Goal: Information Seeking & Learning: Learn about a topic

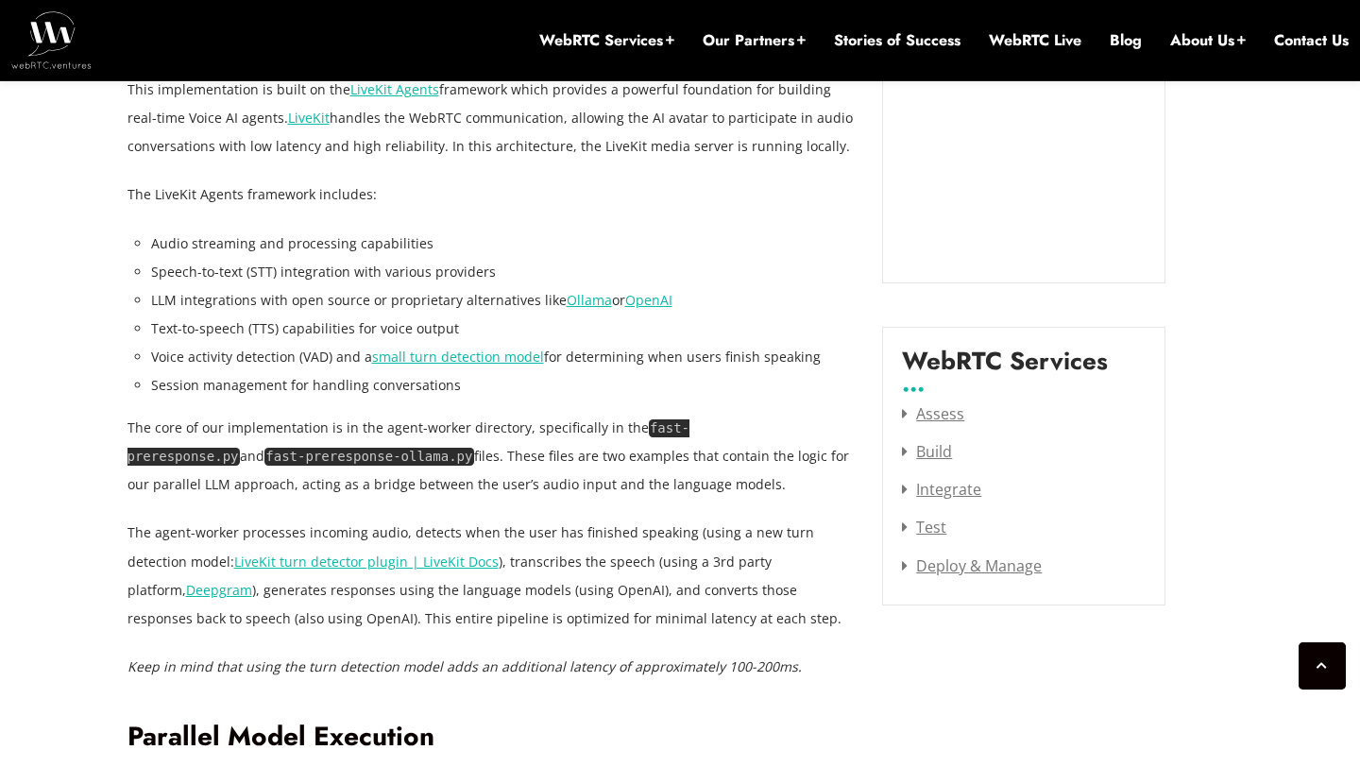
scroll to position [2198, 0]
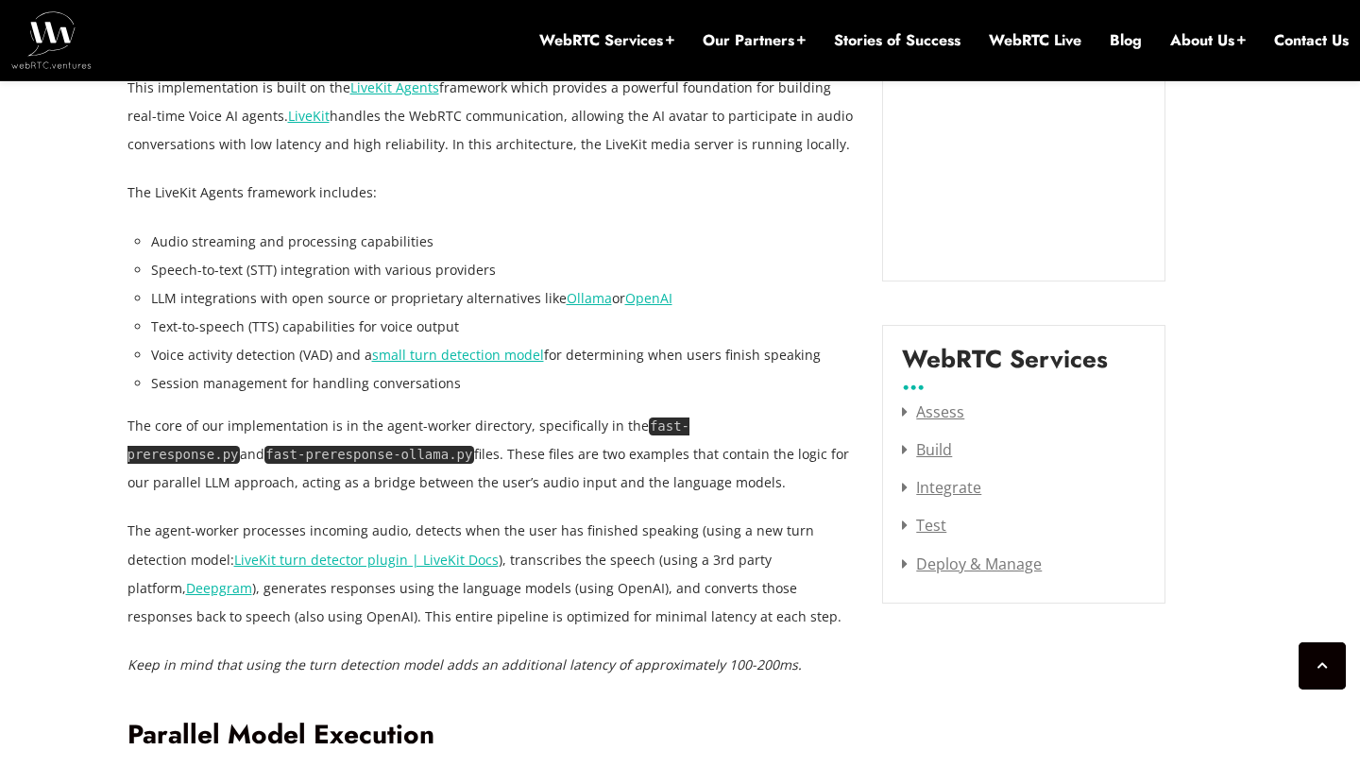
click at [690, 425] on code "fast-preresponse.py" at bounding box center [409, 440] width 563 height 46
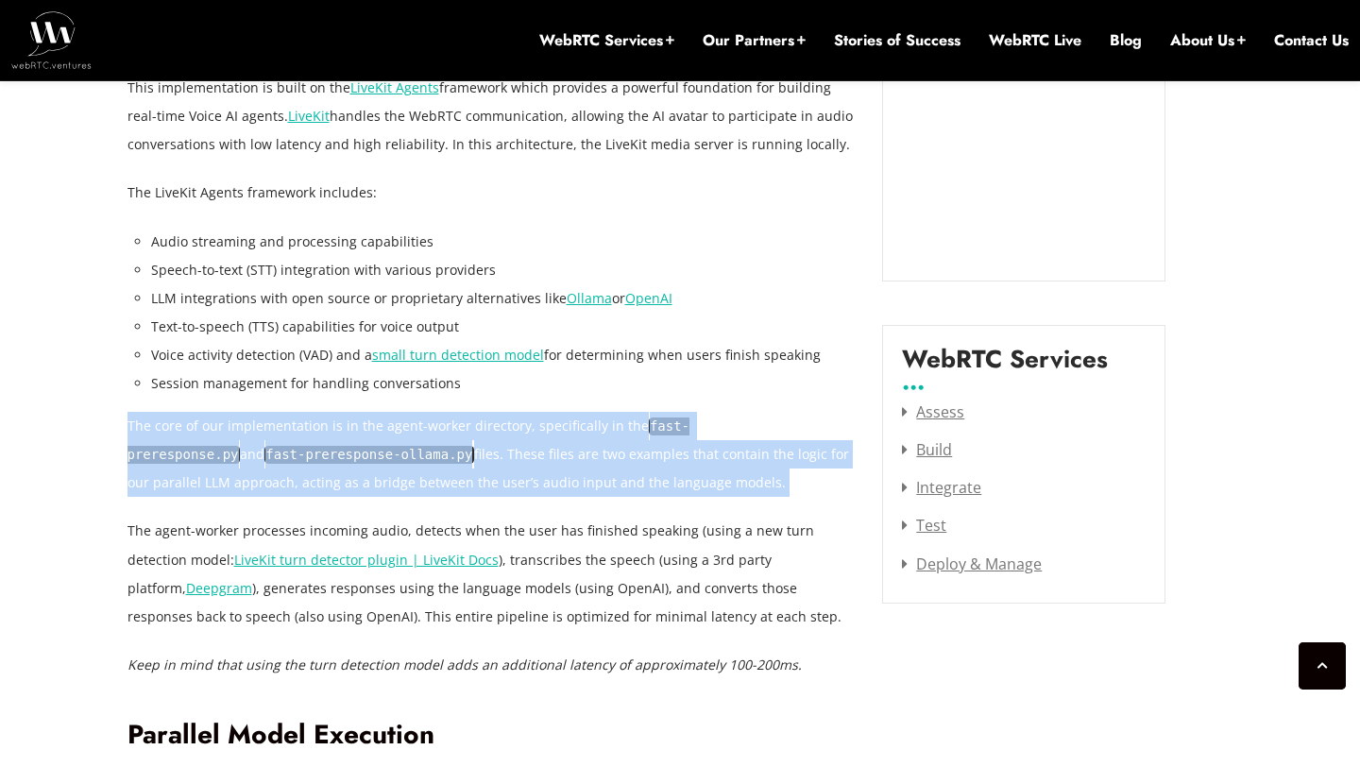
click at [690, 425] on code "fast-preresponse.py" at bounding box center [409, 440] width 563 height 46
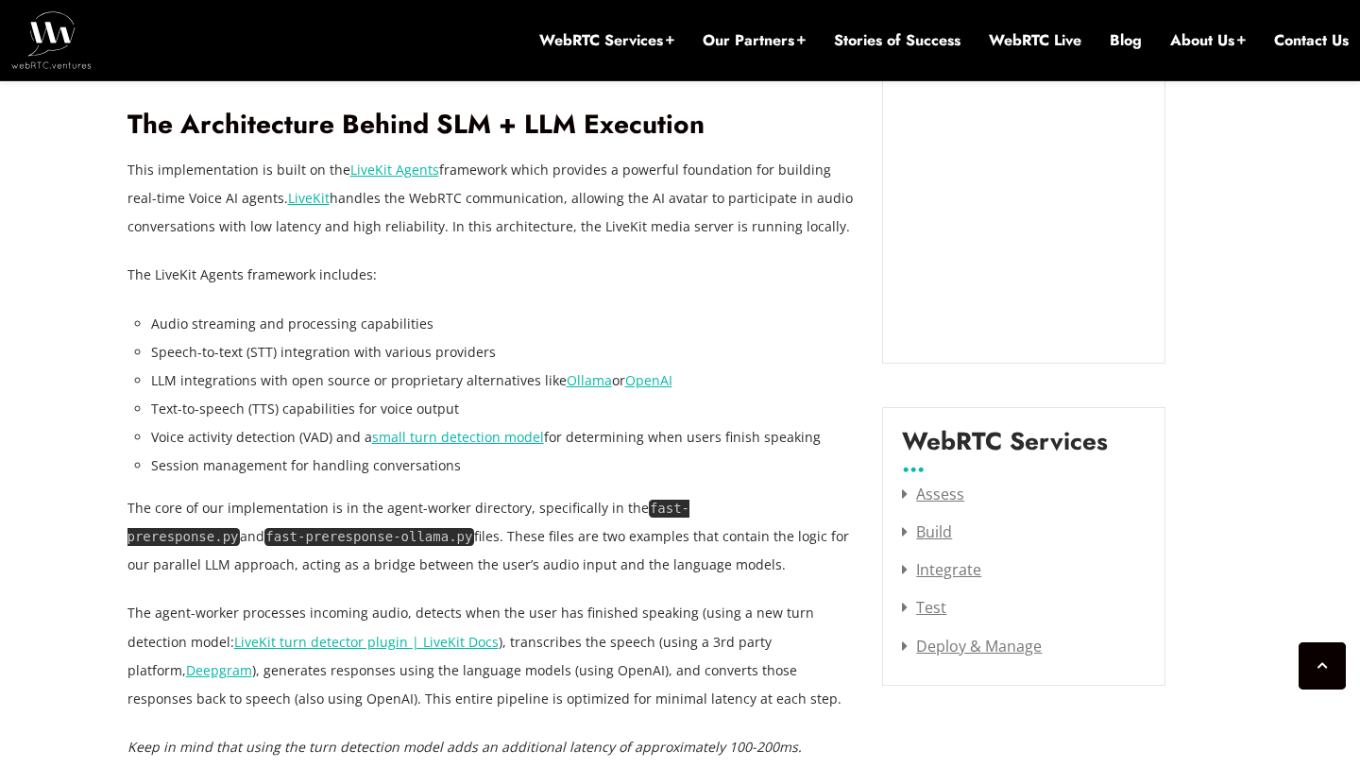
scroll to position [2110, 0]
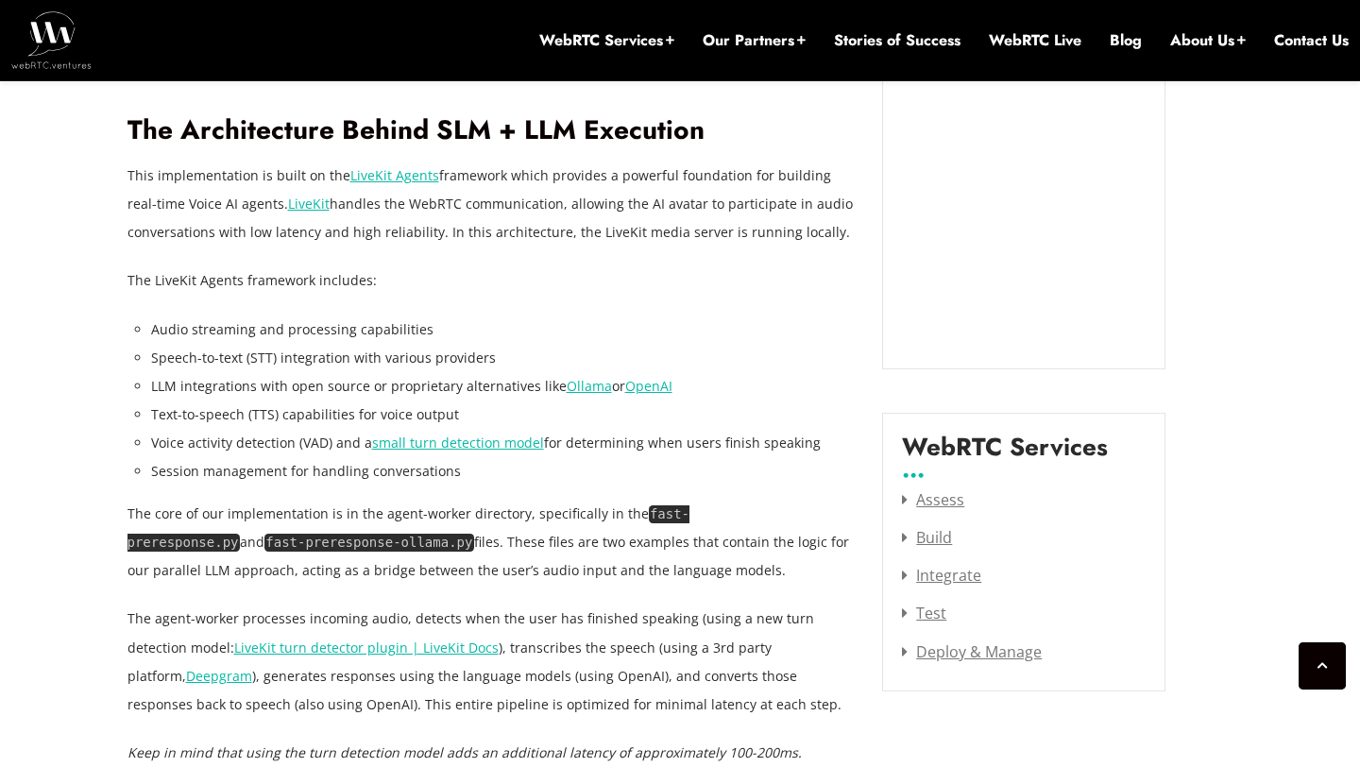
click at [690, 511] on code "fast-preresponse.py" at bounding box center [409, 528] width 563 height 46
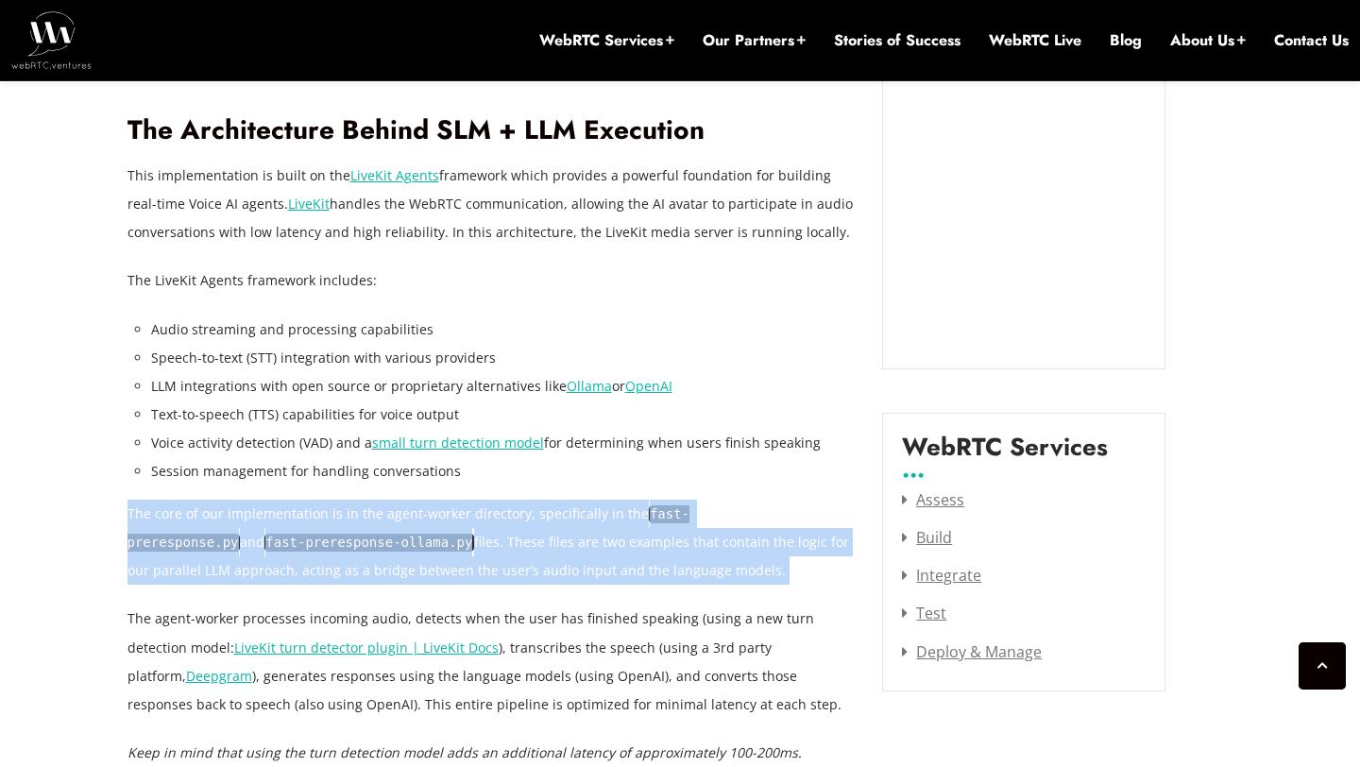
click at [690, 511] on code "fast-preresponse.py" at bounding box center [409, 528] width 563 height 46
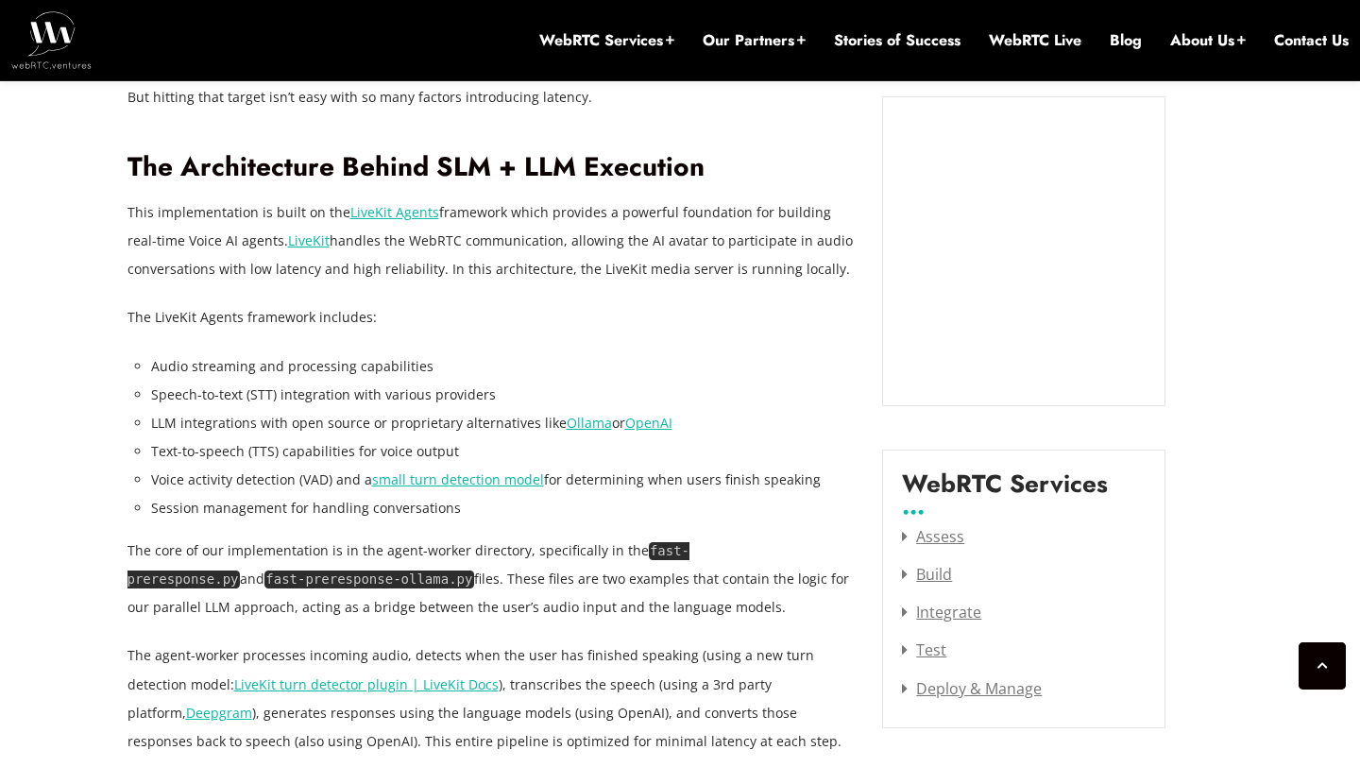
scroll to position [2071, 0]
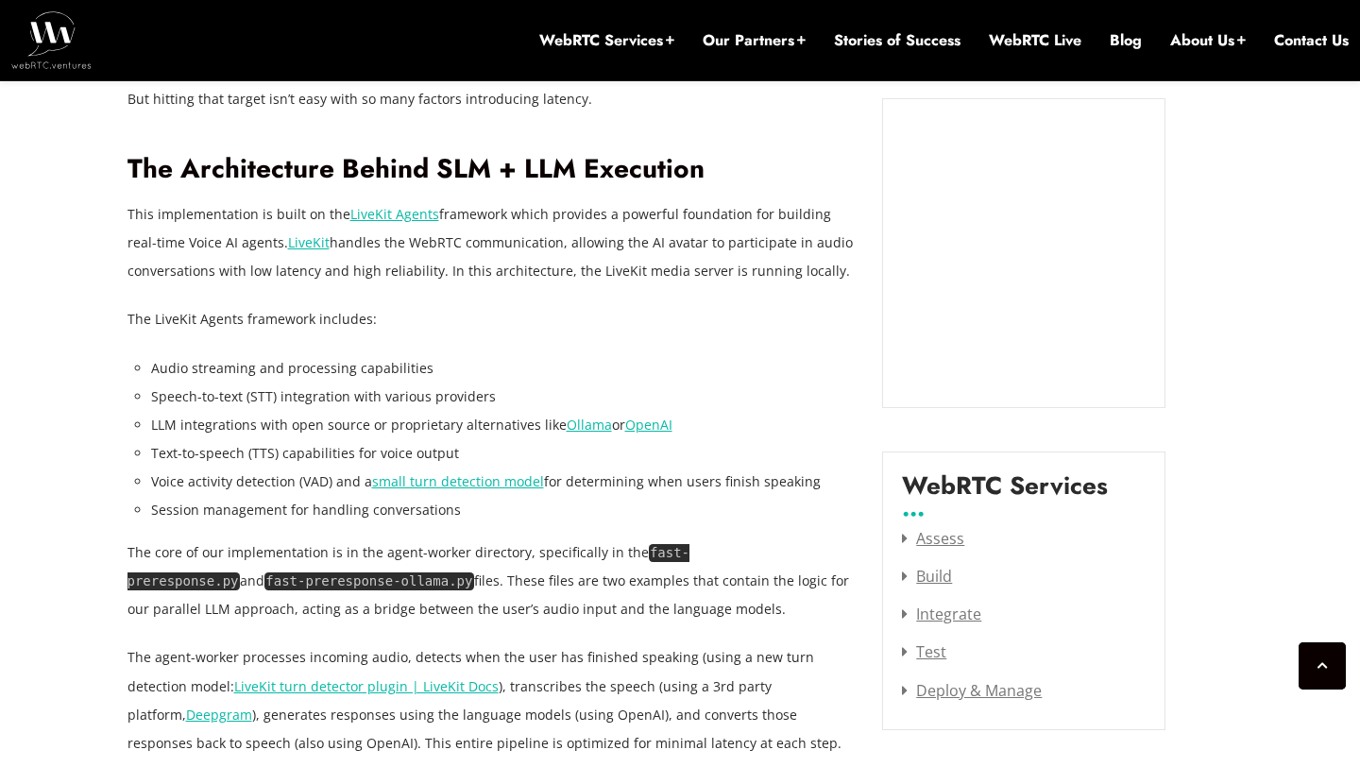
click at [635, 422] on link "OpenAI" at bounding box center [648, 425] width 47 height 18
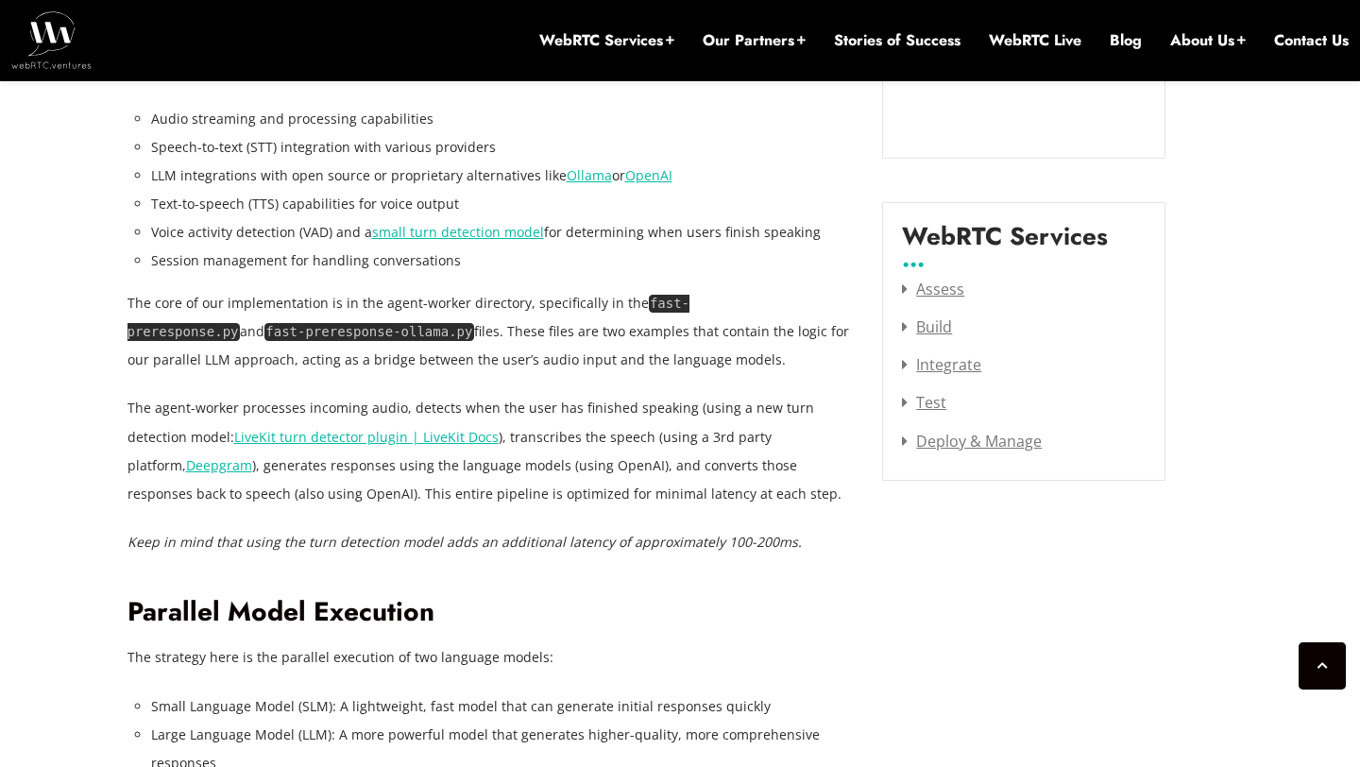
scroll to position [2324, 0]
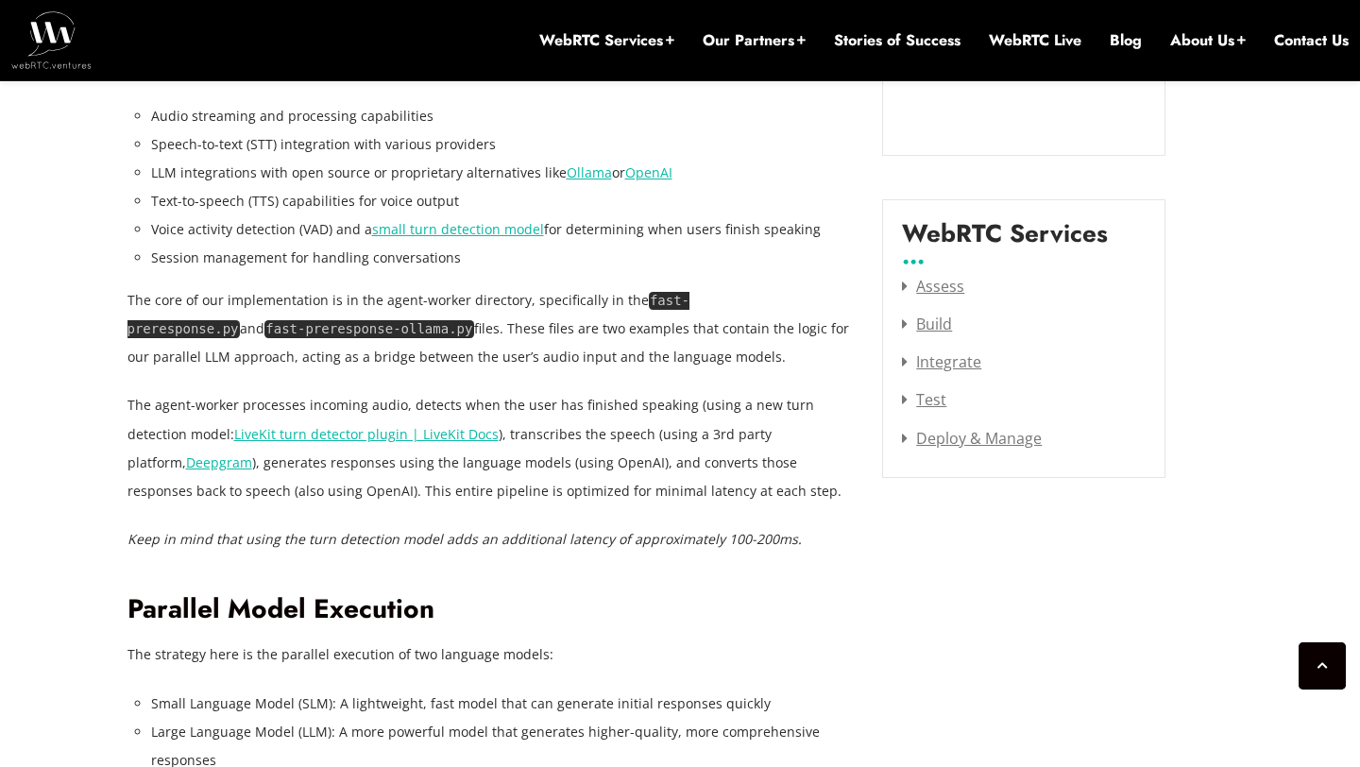
click at [303, 437] on link "LiveKit turn detector plugin | LiveKit Docs" at bounding box center [366, 434] width 264 height 18
